Goal: Navigation & Orientation: Find specific page/section

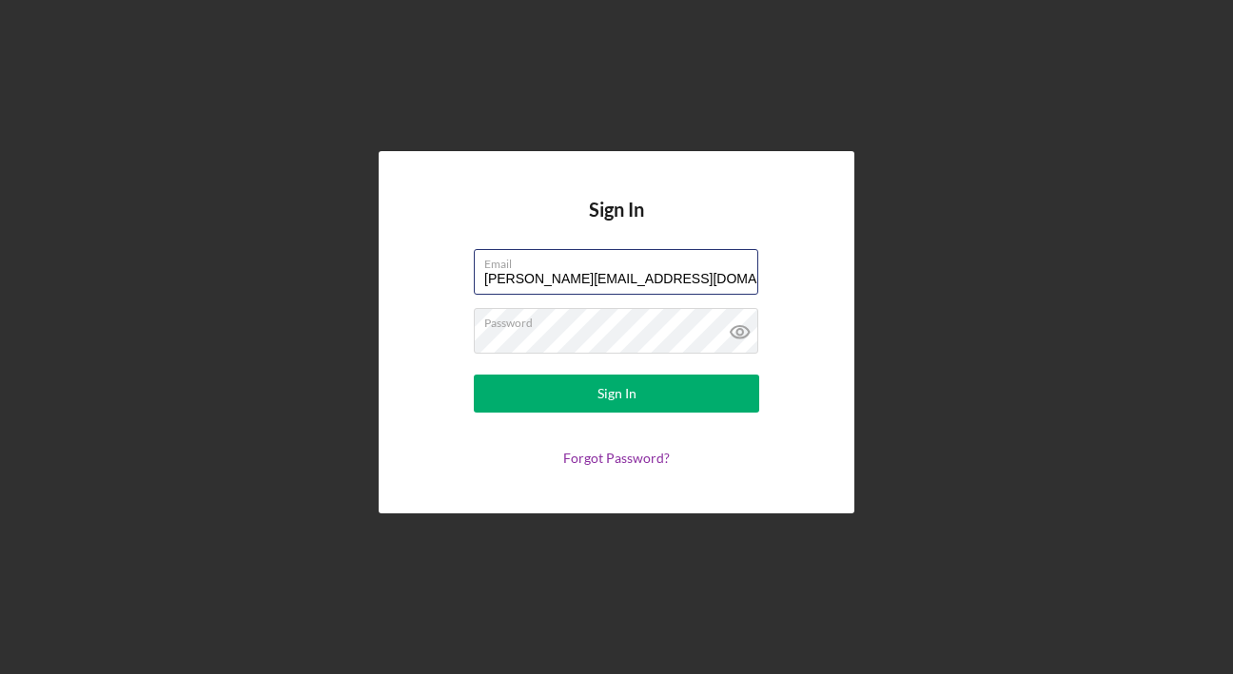
type input "[PERSON_NAME][EMAIL_ADDRESS][DOMAIN_NAME]"
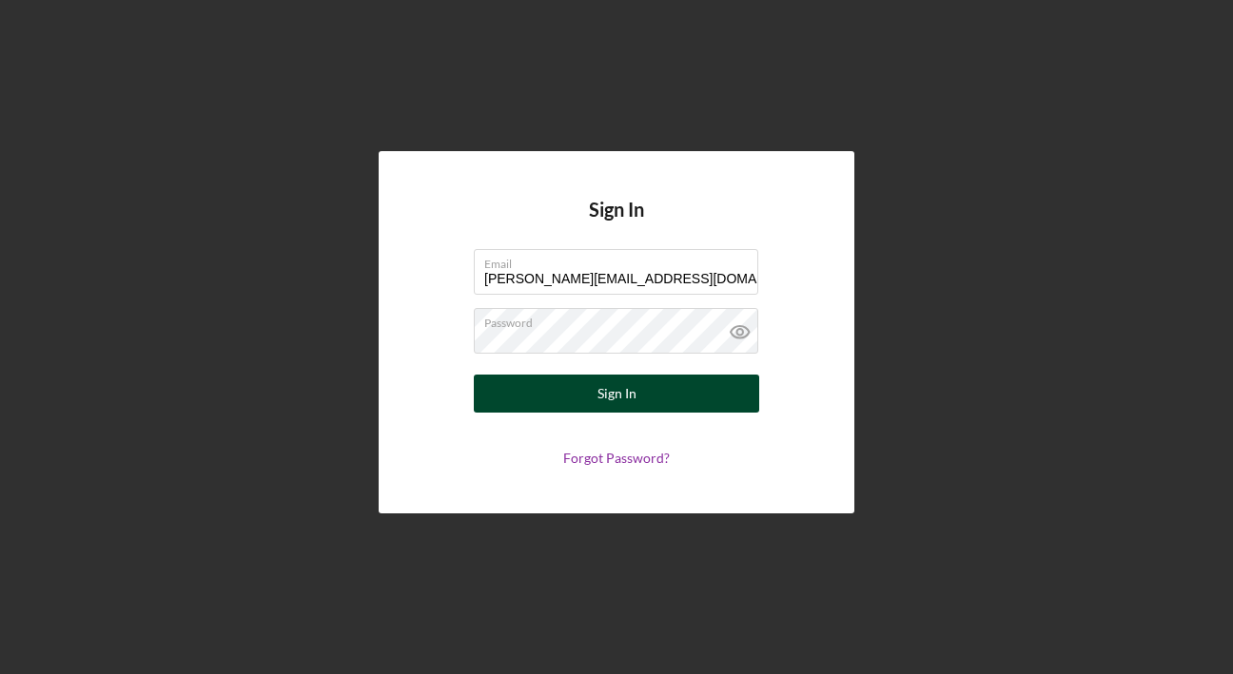
click at [681, 406] on button "Sign In" at bounding box center [616, 394] width 285 height 38
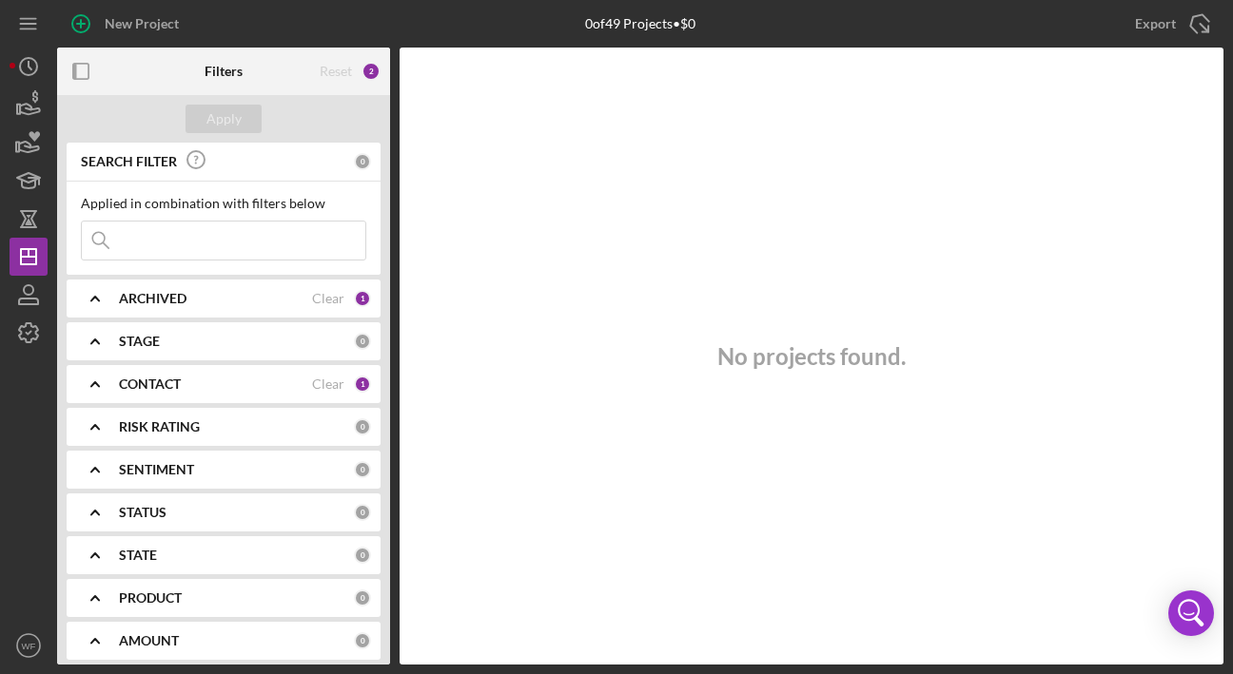
click at [205, 235] on input at bounding box center [223, 241] width 283 height 38
